Goal: Communication & Community: Connect with others

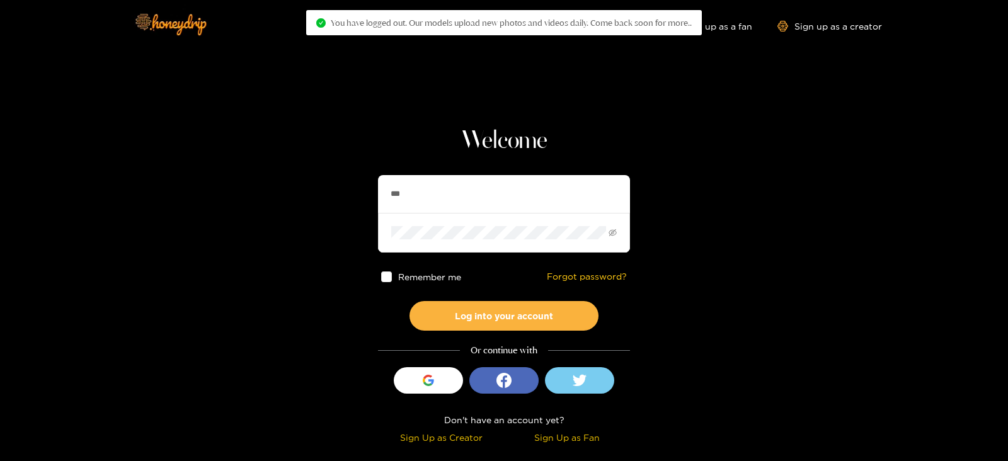
type input "*********"
click at [409, 301] on button "Log into your account" at bounding box center [503, 316] width 189 height 30
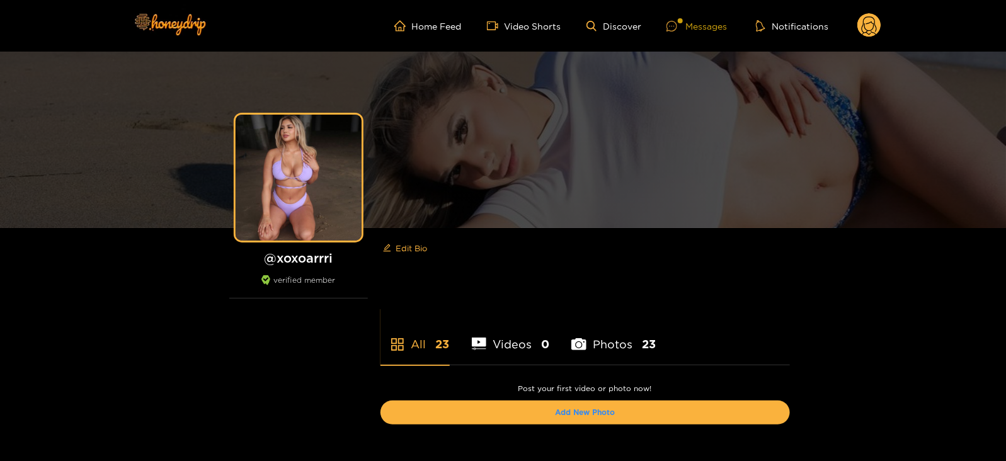
click at [667, 21] on icon at bounding box center [671, 26] width 11 height 11
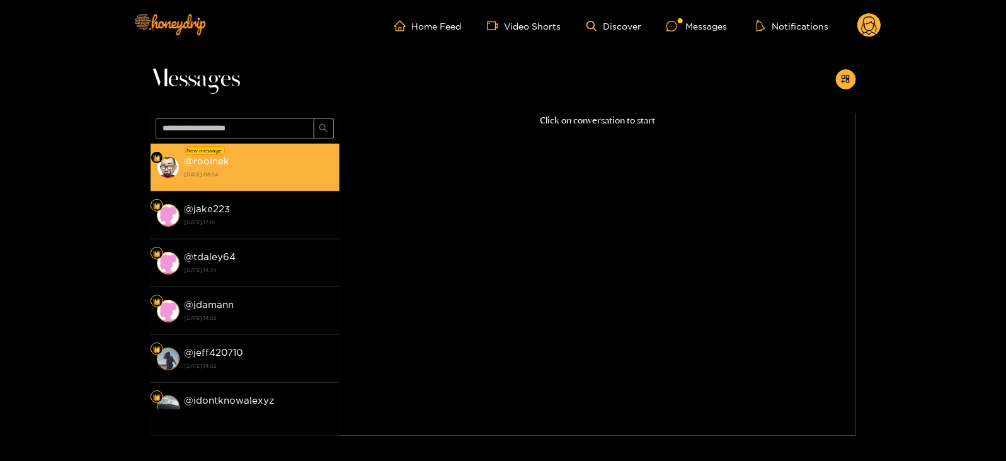
click at [276, 146] on li "New message @ rooinek [DATE] 08:54" at bounding box center [245, 168] width 189 height 48
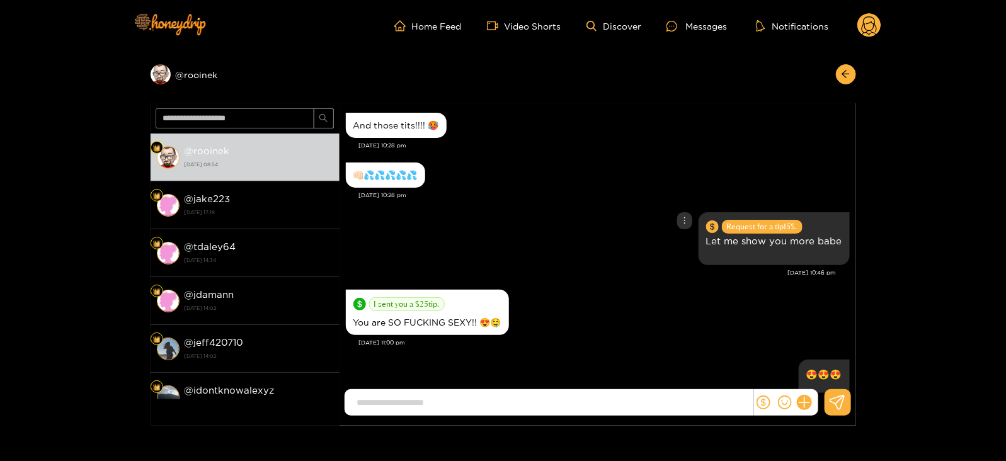
scroll to position [1515, 0]
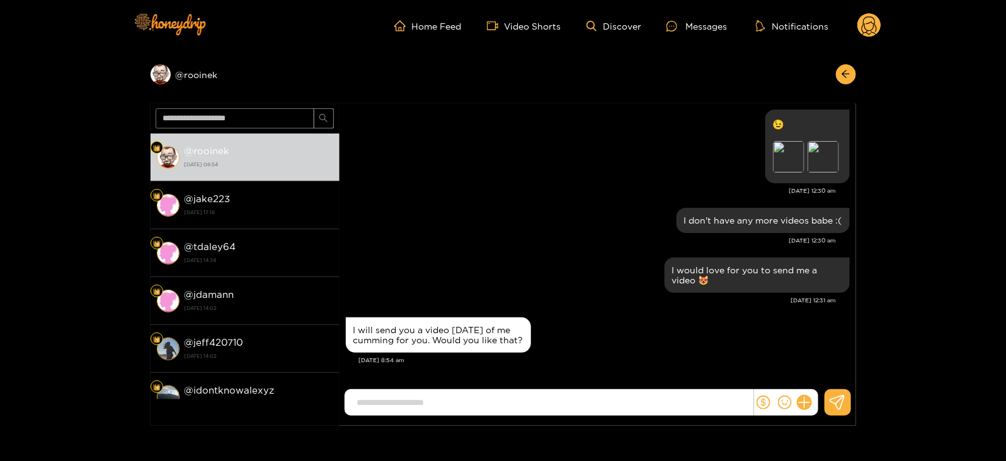
click at [504, 402] on input at bounding box center [552, 402] width 402 height 21
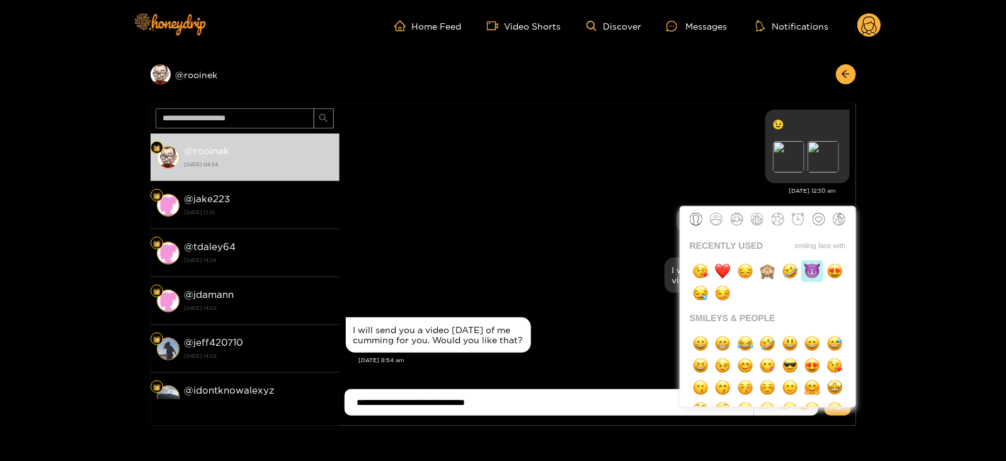
click at [811, 270] on img "button" at bounding box center [812, 271] width 16 height 16
type input "**********"
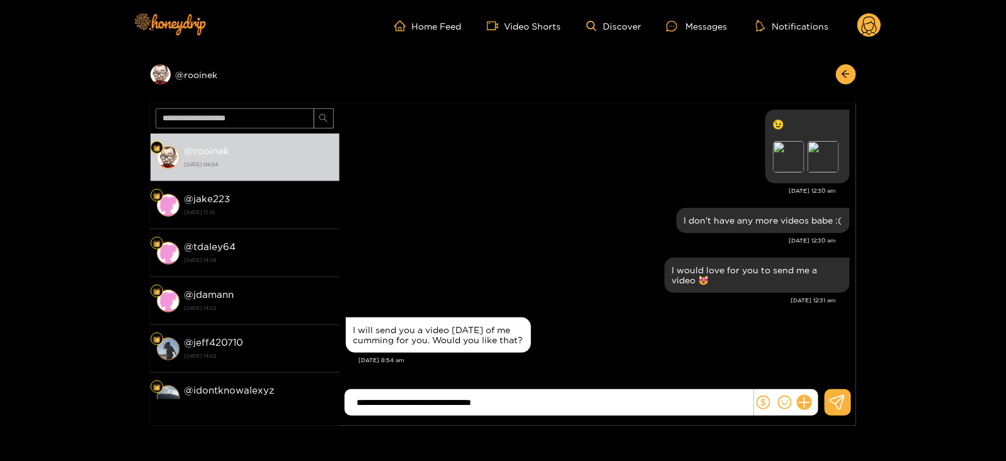
click at [846, 397] on button at bounding box center [837, 402] width 26 height 26
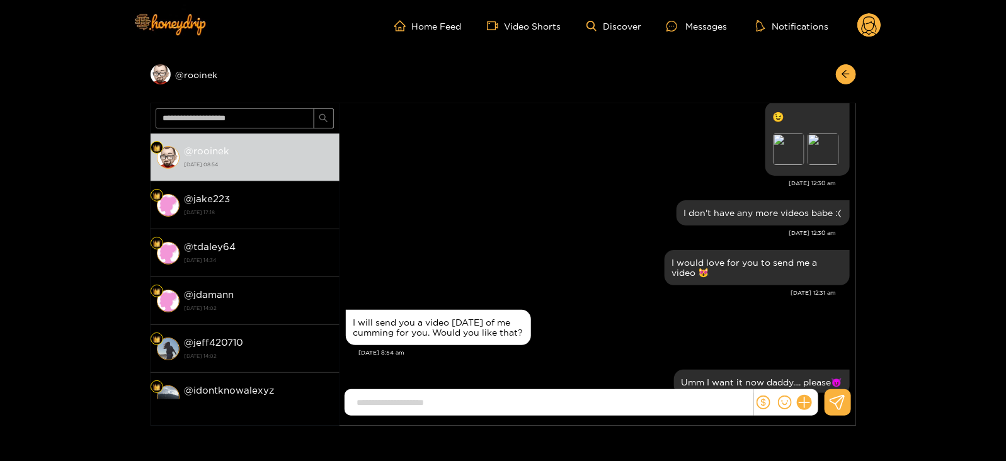
click at [875, 30] on circle at bounding box center [869, 25] width 24 height 24
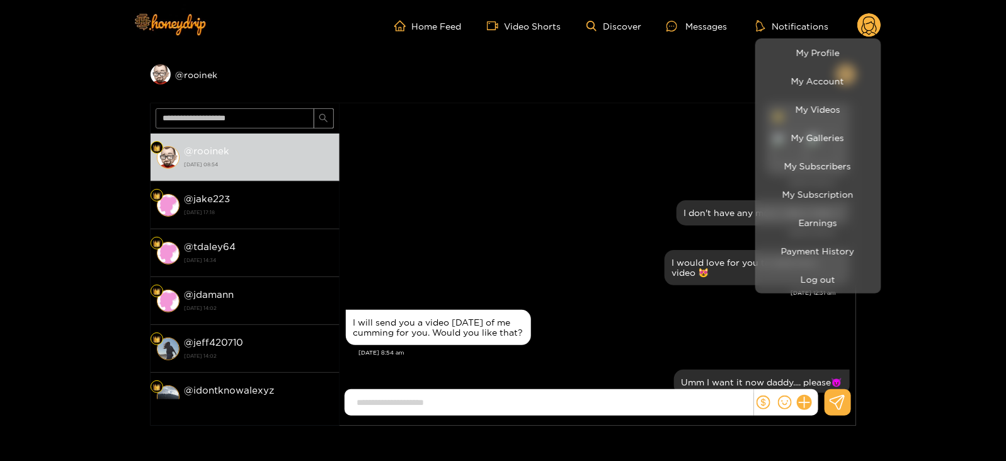
scroll to position [1564, 0]
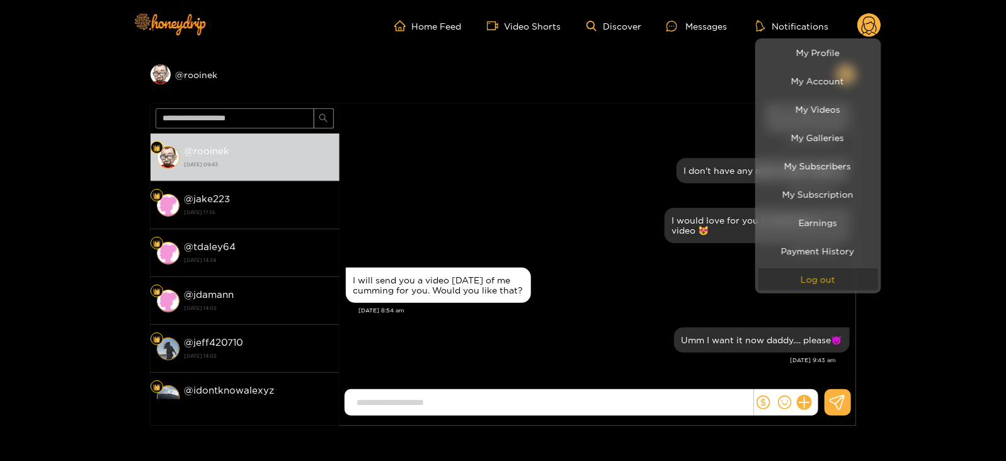
click at [776, 285] on button "Log out" at bounding box center [818, 279] width 120 height 22
